Goal: Task Accomplishment & Management: Use online tool/utility

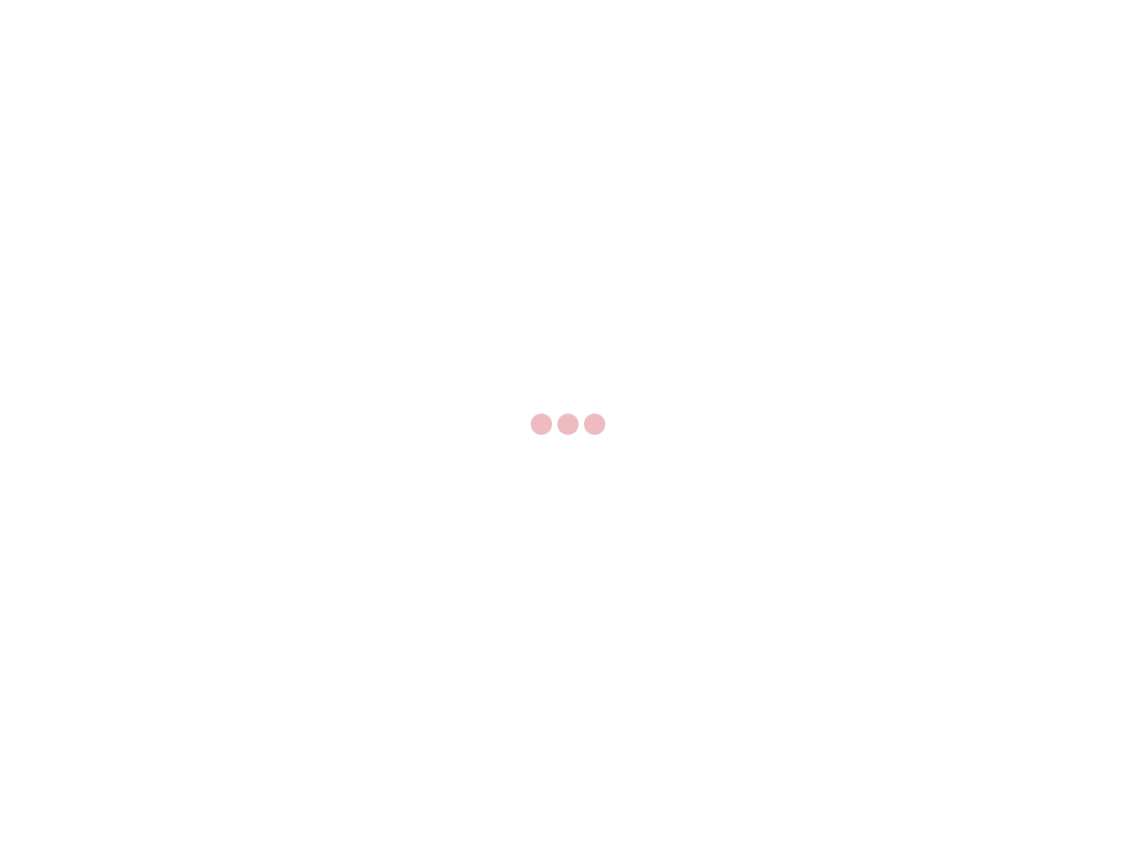
select select "US"
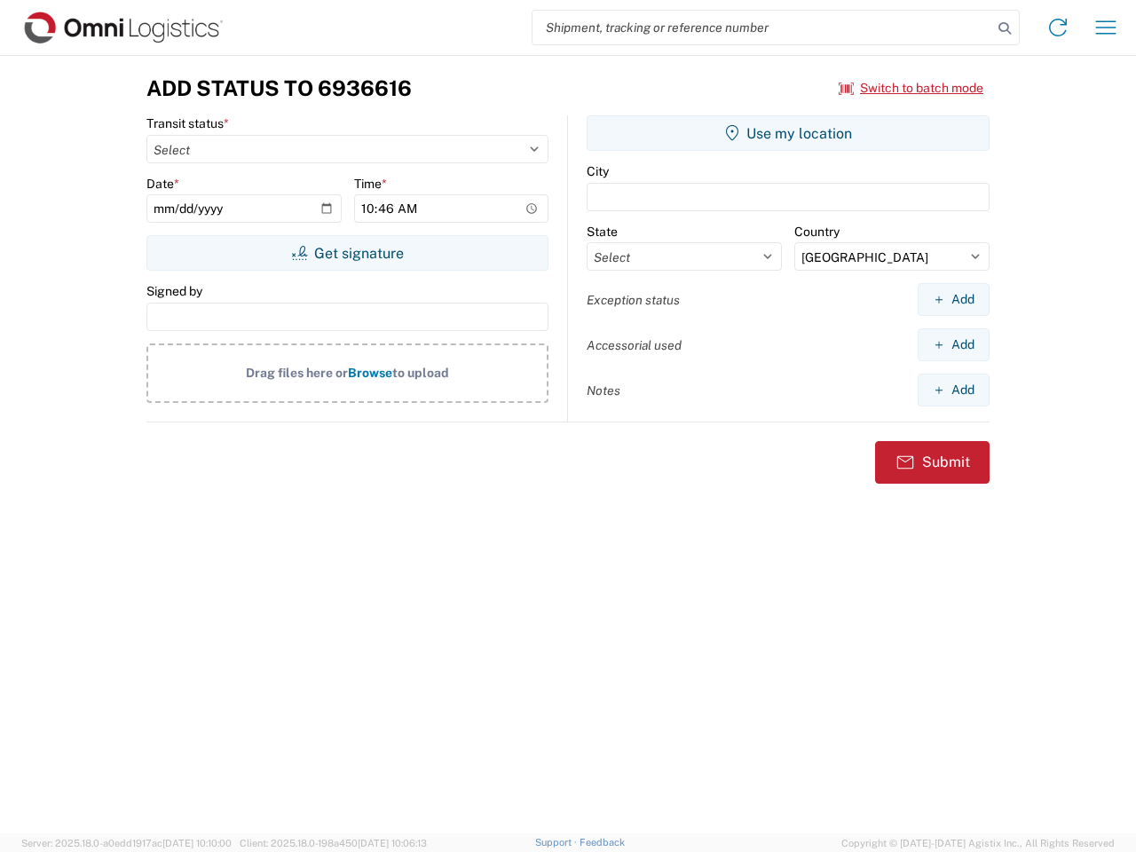
click at [762, 28] on input "search" at bounding box center [762, 28] width 460 height 34
click at [1005, 28] on icon at bounding box center [1004, 28] width 25 height 25
click at [1058, 28] on icon at bounding box center [1058, 27] width 28 height 28
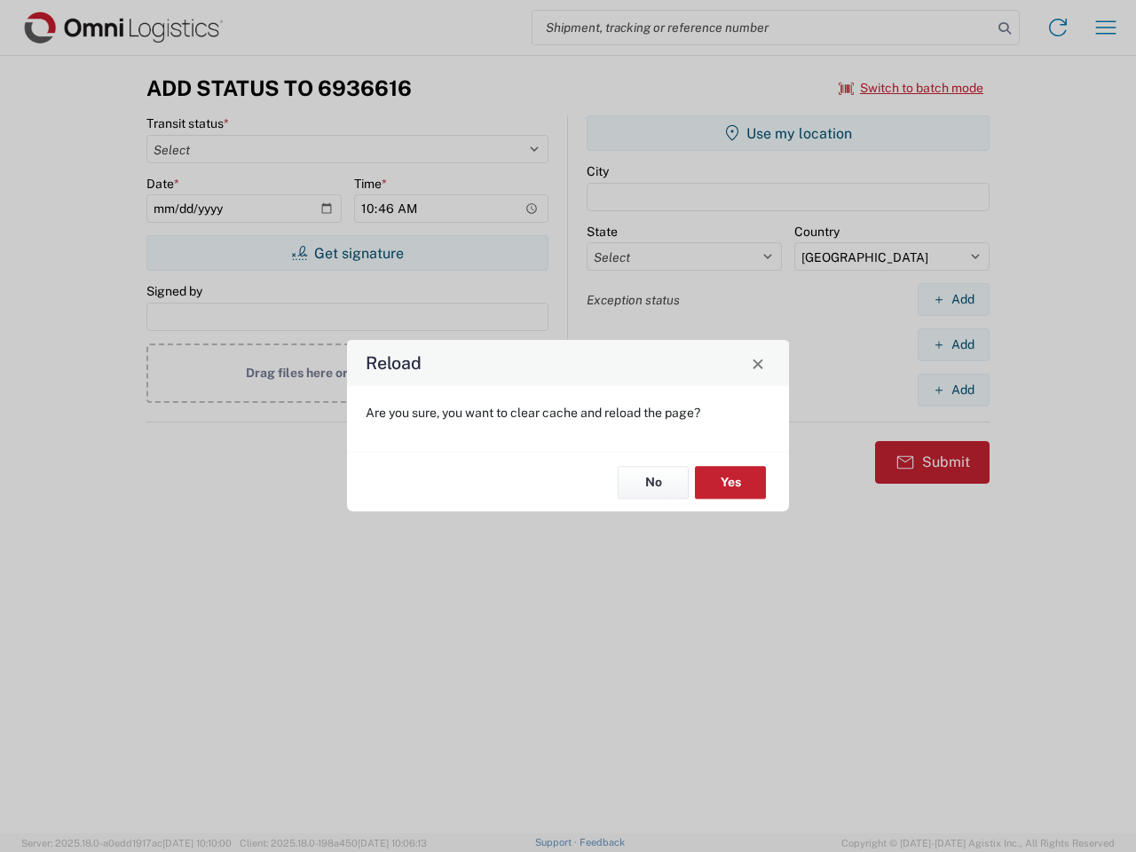
click at [1106, 28] on div "Reload Are you sure, you want to clear cache and reload the page? No Yes" at bounding box center [568, 426] width 1136 height 852
click at [911, 88] on div "Reload Are you sure, you want to clear cache and reload the page? No Yes" at bounding box center [568, 426] width 1136 height 852
click at [347, 253] on div "Reload Are you sure, you want to clear cache and reload the page? No Yes" at bounding box center [568, 426] width 1136 height 852
click at [788, 133] on div "Reload Are you sure, you want to clear cache and reload the page? No Yes" at bounding box center [568, 426] width 1136 height 852
click at [953, 299] on div "Reload Are you sure, you want to clear cache and reload the page? No Yes" at bounding box center [568, 426] width 1136 height 852
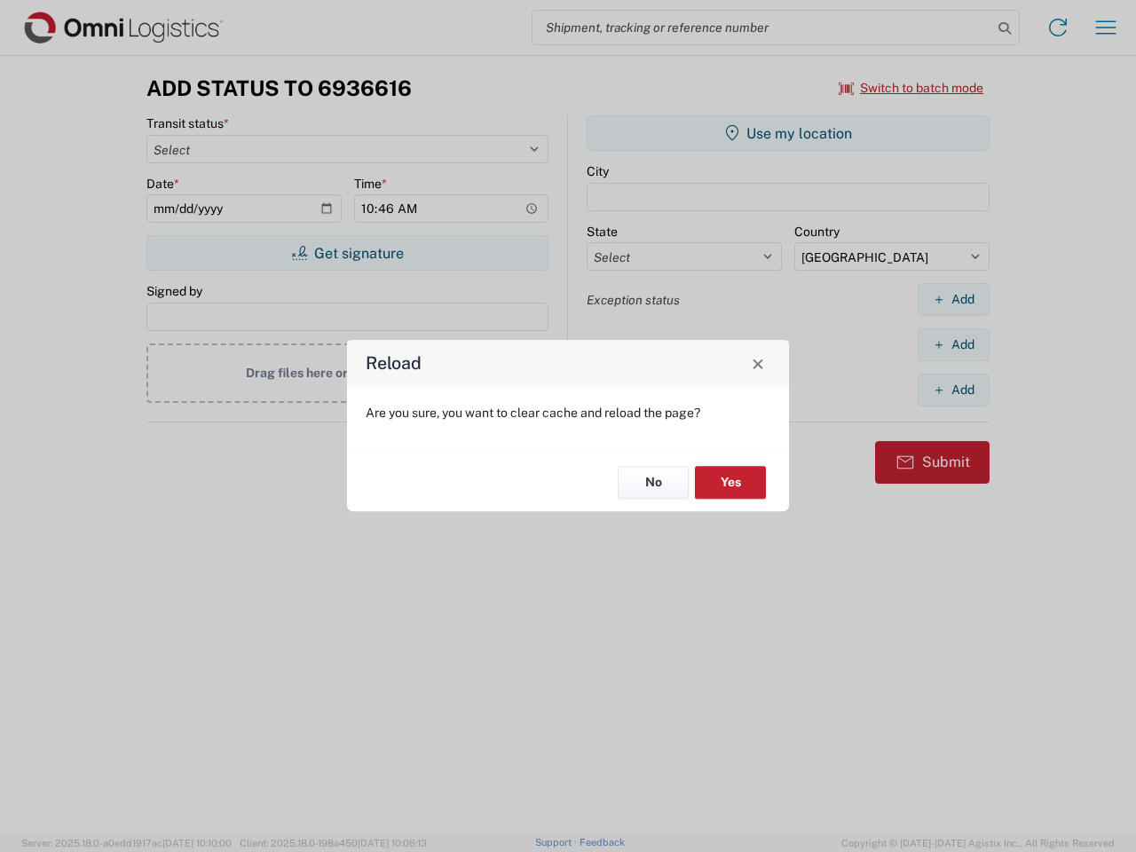
click at [953, 344] on div "Reload Are you sure, you want to clear cache and reload the page? No Yes" at bounding box center [568, 426] width 1136 height 852
click at [953, 390] on div "Reload Are you sure, you want to clear cache and reload the page? No Yes" at bounding box center [568, 426] width 1136 height 852
